Goal: Book appointment/travel/reservation

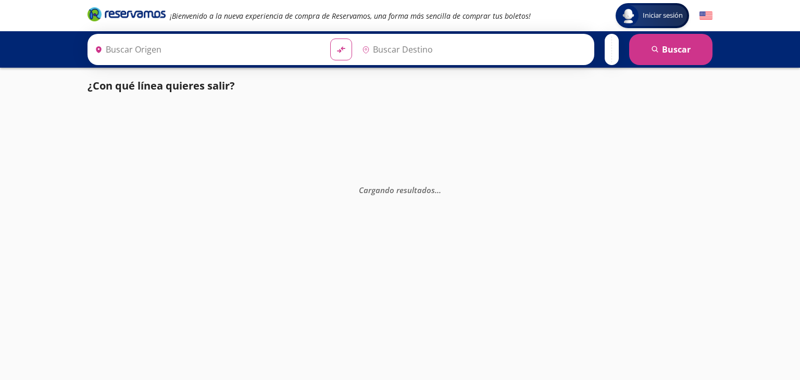
type input "[GEOGRAPHIC_DATA], [GEOGRAPHIC_DATA]"
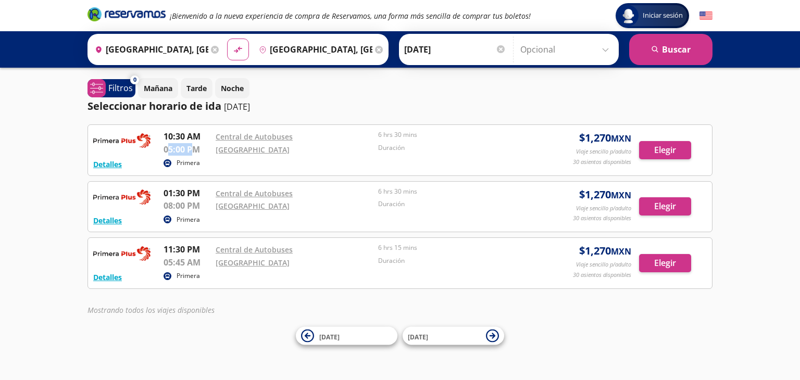
drag, startPoint x: 167, startPoint y: 146, endPoint x: 193, endPoint y: 151, distance: 26.9
click at [193, 151] on p "05:00 PM" at bounding box center [187, 149] width 47 height 13
drag, startPoint x: 199, startPoint y: 152, endPoint x: 163, endPoint y: 136, distance: 39.7
click at [163, 136] on div "Detalles Primera 10:30 AM Central de Autobuses 05:00 PM [GEOGRAPHIC_DATA] 6 hrs…" at bounding box center [400, 150] width 614 height 40
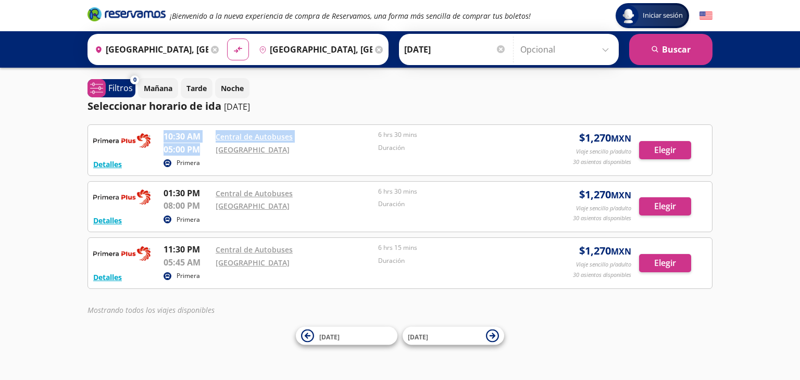
click at [172, 143] on p "05:00 PM" at bounding box center [187, 149] width 47 height 13
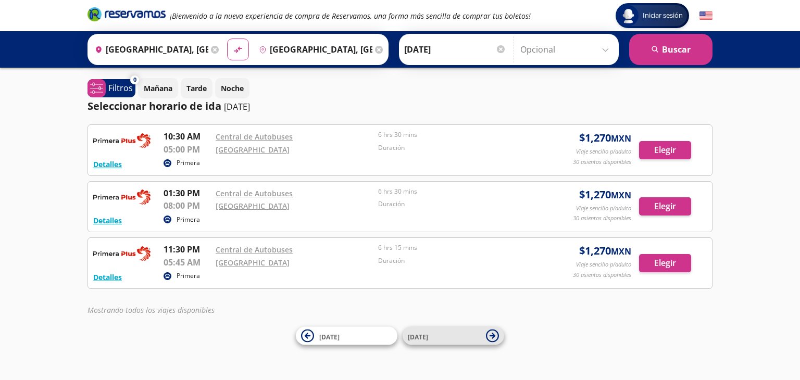
click at [496, 334] on icon at bounding box center [492, 336] width 13 height 13
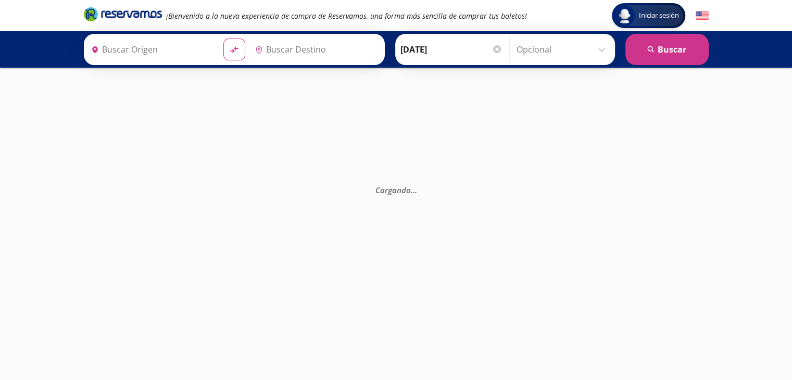
type input "[GEOGRAPHIC_DATA], [GEOGRAPHIC_DATA]"
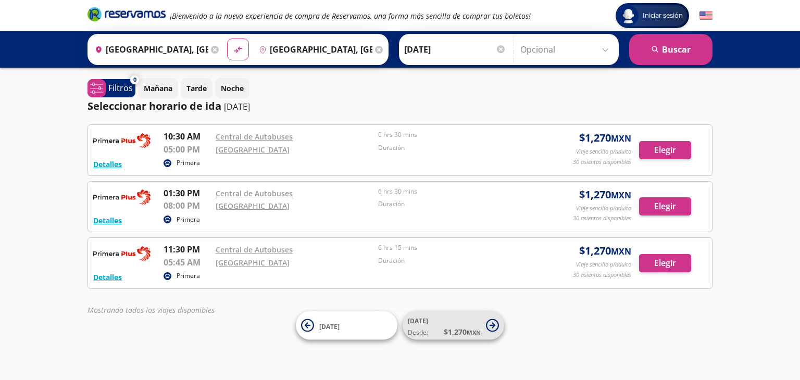
click at [470, 314] on span "[DATE] Desde: $ 1,270 MXN" at bounding box center [444, 325] width 73 height 23
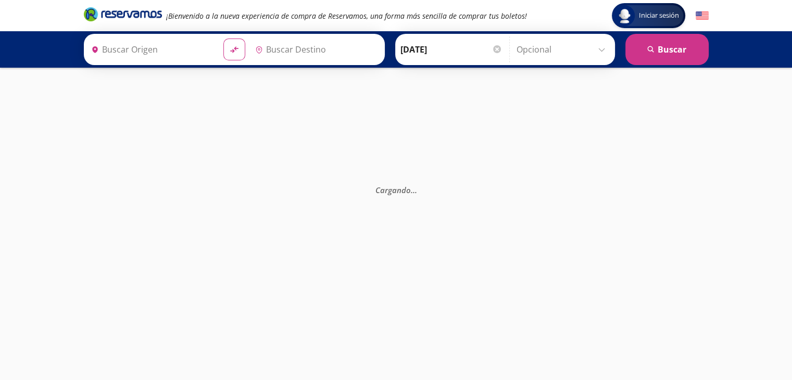
type input "[GEOGRAPHIC_DATA], [GEOGRAPHIC_DATA]"
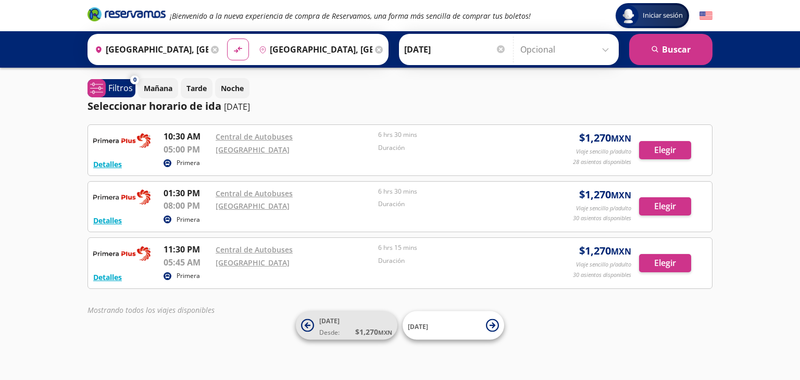
click at [309, 330] on icon at bounding box center [307, 325] width 13 height 13
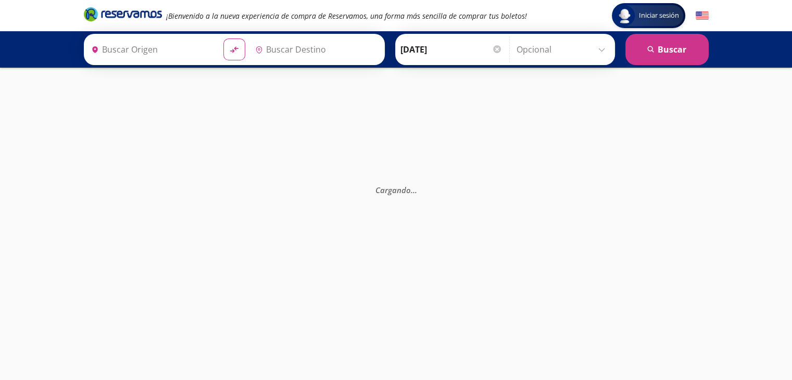
type input "[GEOGRAPHIC_DATA], [GEOGRAPHIC_DATA]"
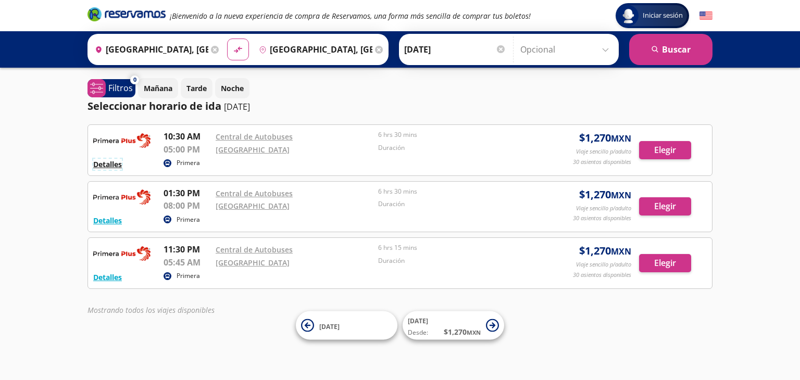
click at [99, 167] on button "Detalles" at bounding box center [107, 164] width 29 height 11
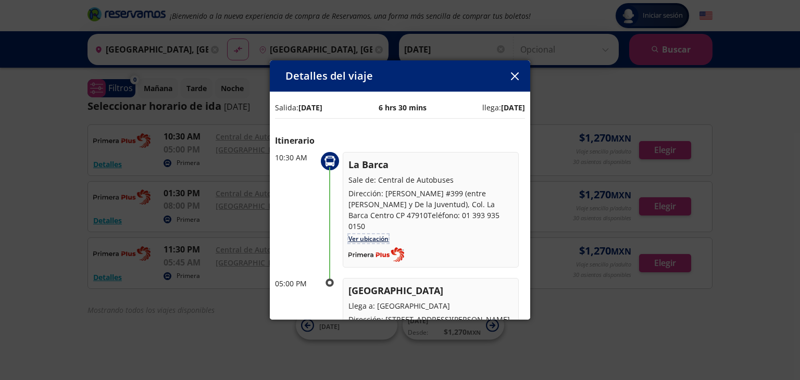
click at [377, 234] on link "Ver ubicación" at bounding box center [369, 238] width 40 height 9
